Goal: Find specific page/section: Find specific page/section

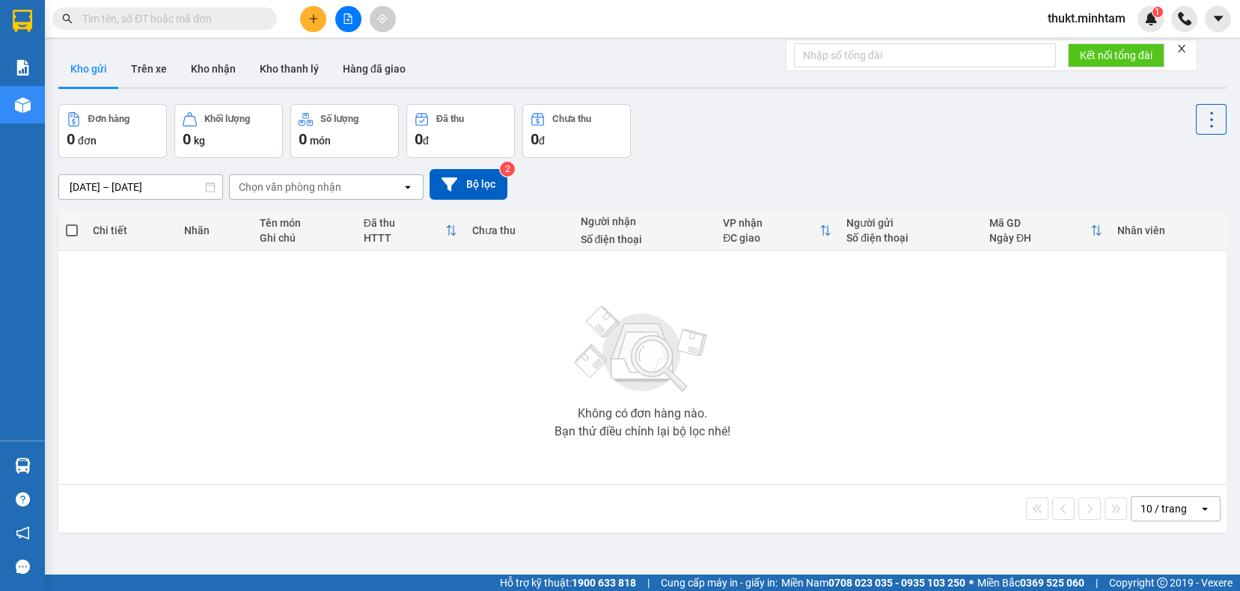
click at [48, 106] on main "ver 1.8.138 Kho gửi Trên xe Kho nhận Kho thanh [PERSON_NAME] đã giao Đơn hàng 0…" at bounding box center [620, 287] width 1240 height 575
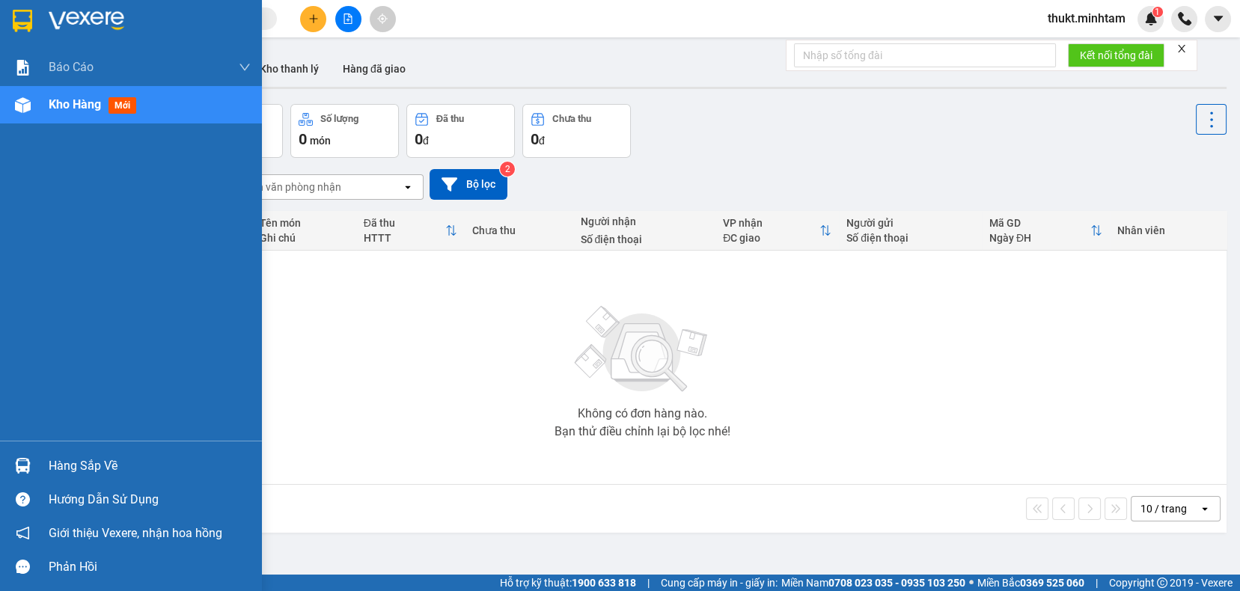
click at [28, 100] on img at bounding box center [23, 105] width 16 height 16
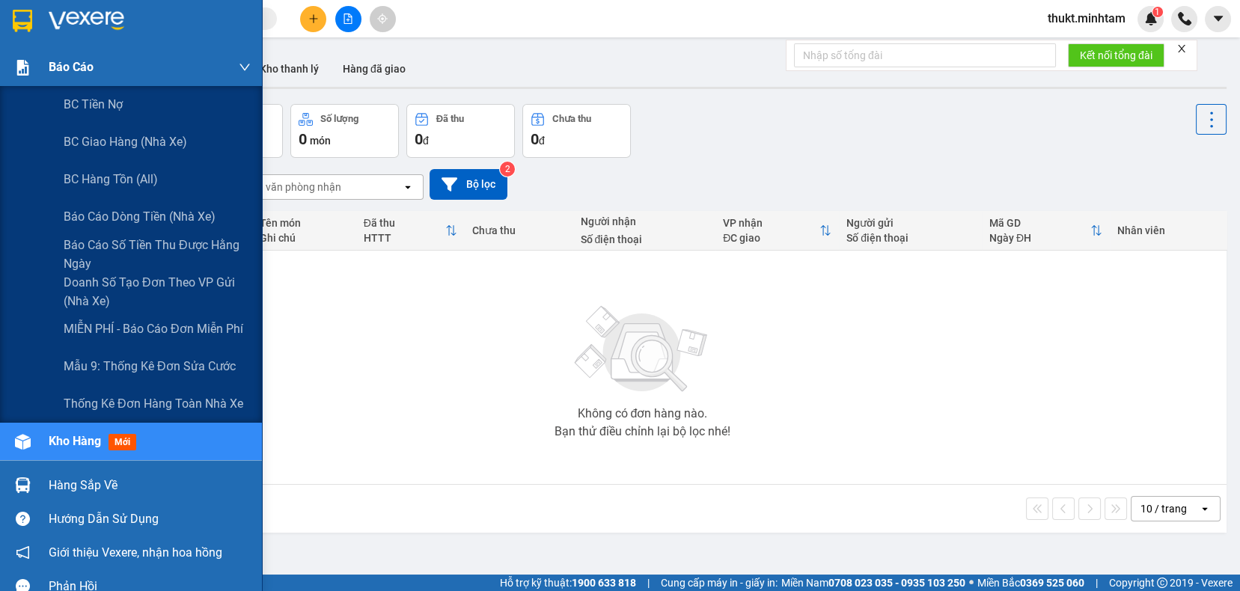
click at [68, 67] on span "Báo cáo" at bounding box center [71, 67] width 45 height 19
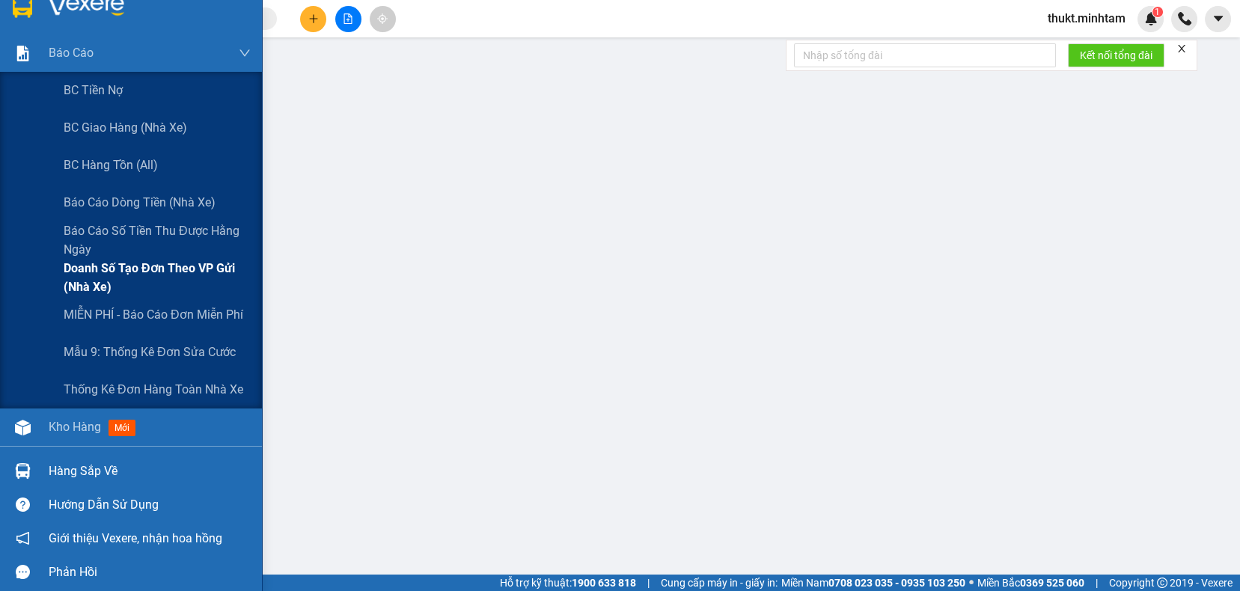
scroll to position [19, 0]
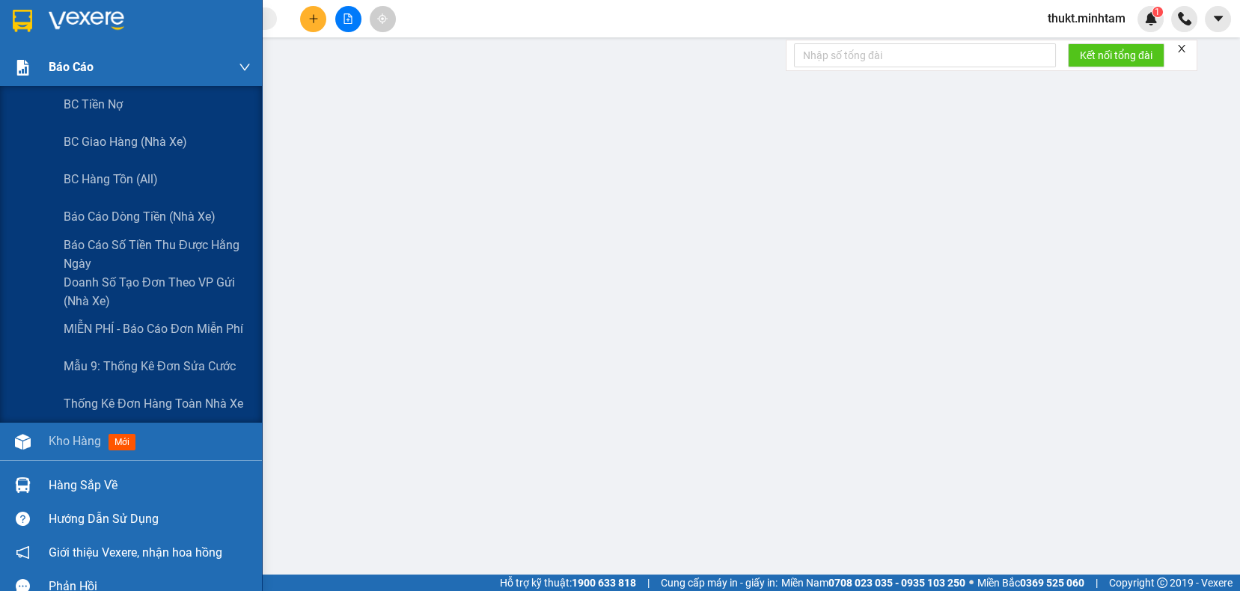
click at [25, 73] on img at bounding box center [23, 68] width 16 height 16
click at [240, 64] on icon "down" at bounding box center [245, 67] width 10 height 7
click at [19, 61] on img at bounding box center [23, 68] width 16 height 16
click at [97, 286] on span "Doanh số tạo đơn theo VP gửi (nhà xe)" at bounding box center [157, 291] width 187 height 37
